Goal: Task Accomplishment & Management: Manage account settings

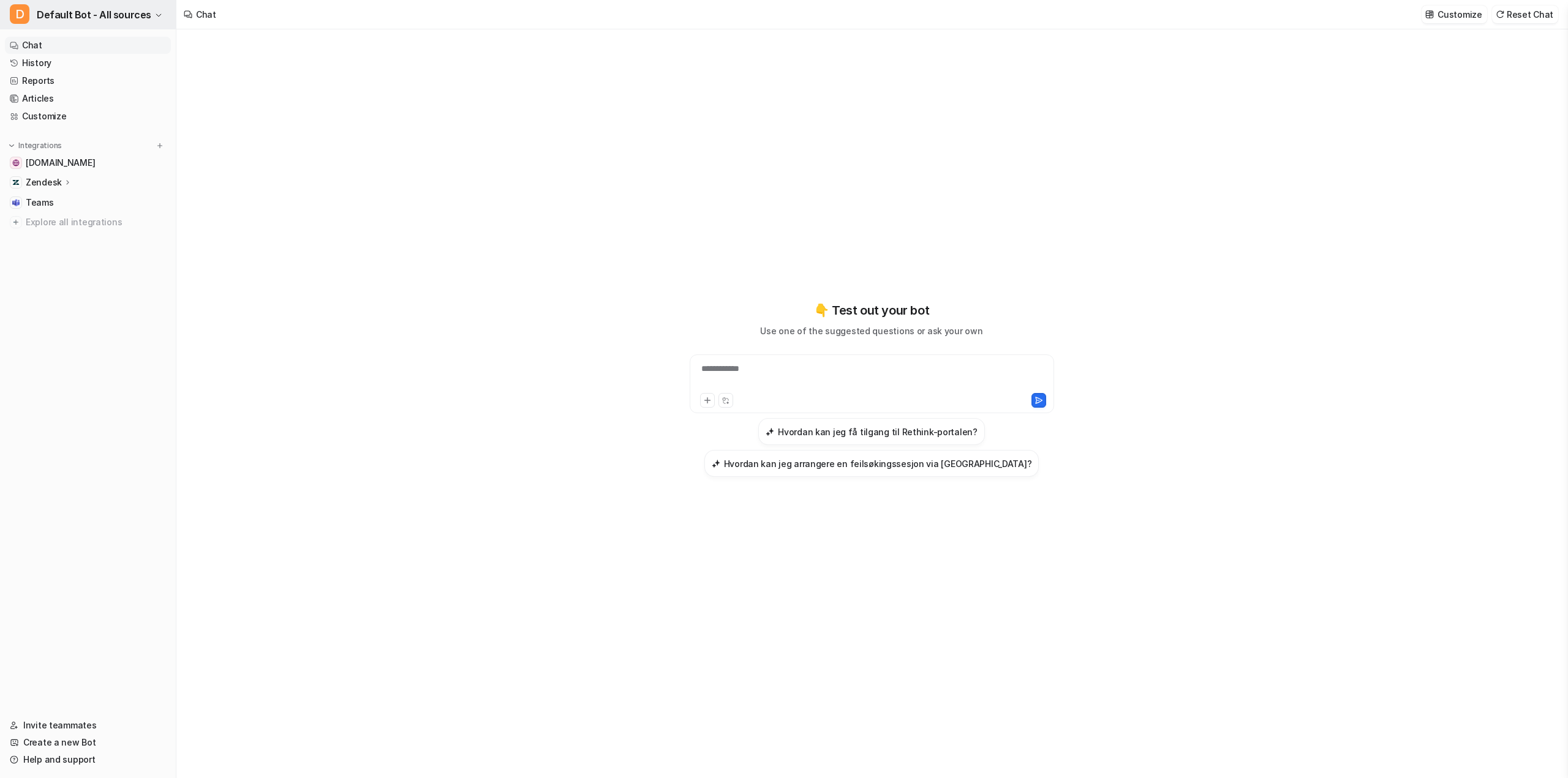
click at [79, 13] on span "Default Bot - All sources" at bounding box center [93, 14] width 115 height 17
click at [46, 181] on link "Settings" at bounding box center [98, 174] width 169 height 20
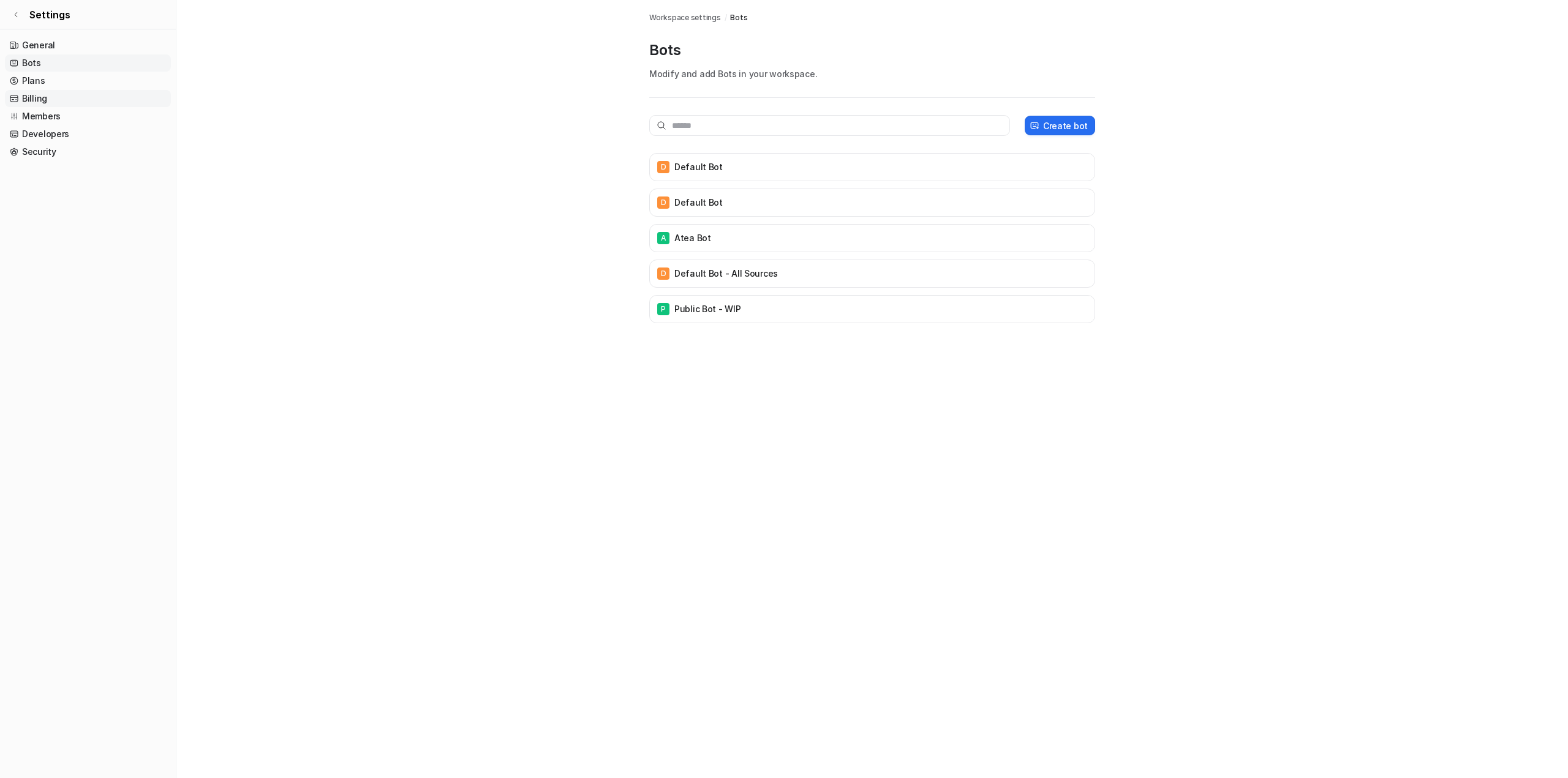
click at [40, 101] on link "Billing" at bounding box center [88, 98] width 166 height 17
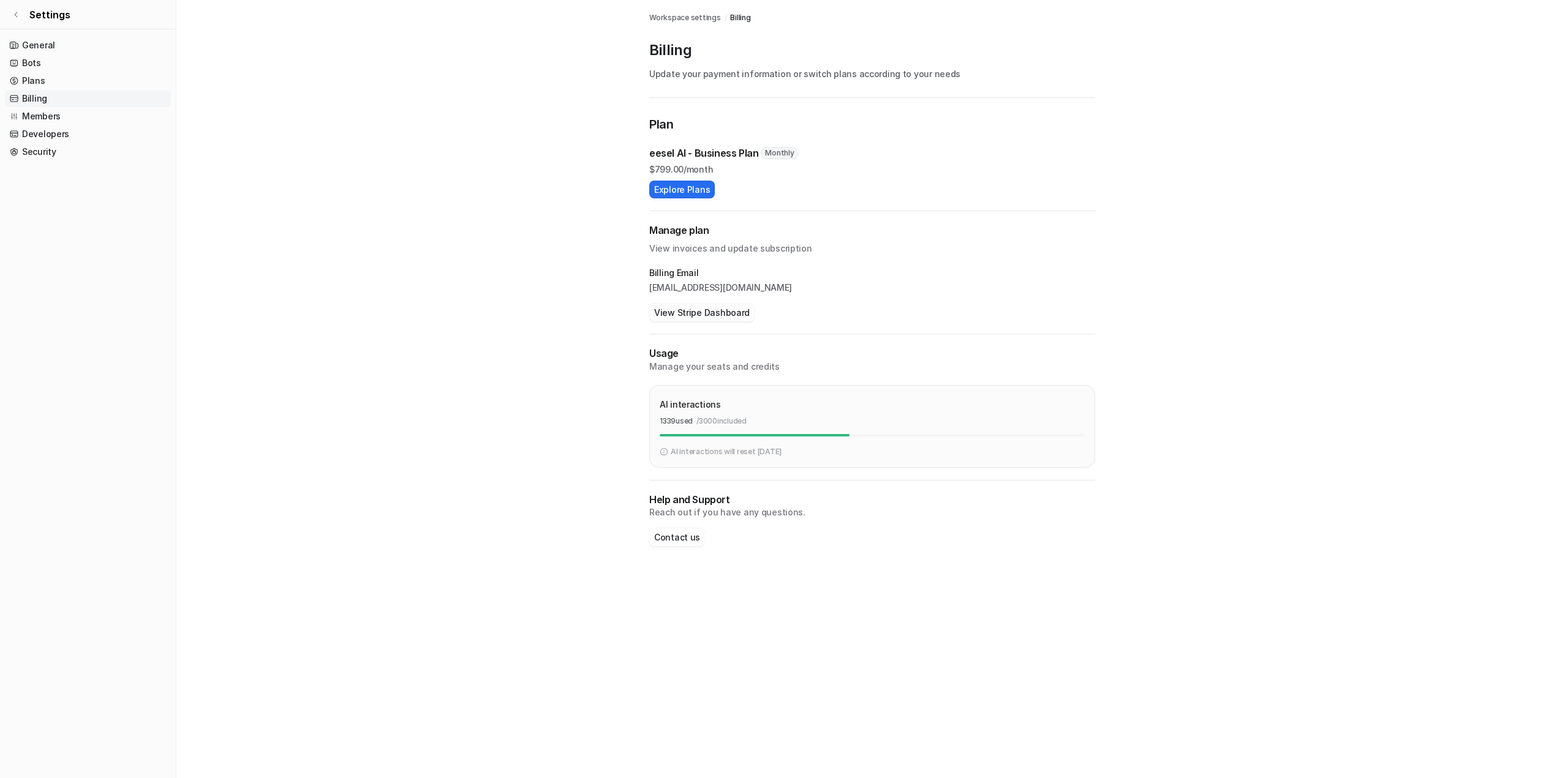
click at [687, 306] on button "View Stripe Dashboard" at bounding box center [702, 312] width 105 height 18
